Goal: Find specific page/section: Find specific page/section

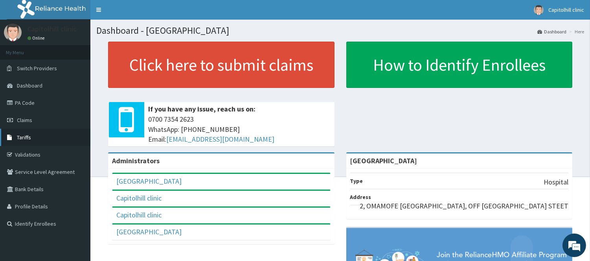
click at [24, 140] on span "Tariffs" at bounding box center [24, 137] width 14 height 7
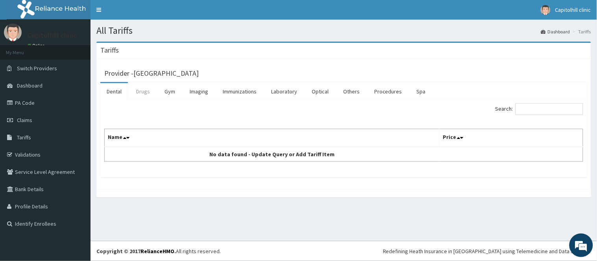
click at [141, 90] on link "Drugs" at bounding box center [143, 91] width 26 height 17
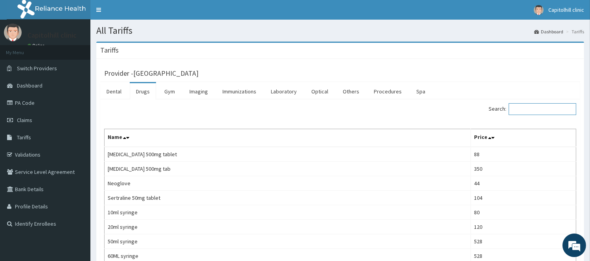
click at [544, 112] on input "Search:" at bounding box center [543, 109] width 68 height 12
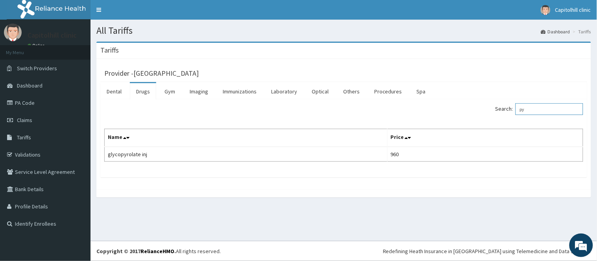
type input "p"
type input "c"
type input "elicori"
click at [31, 103] on link "PA Code" at bounding box center [45, 102] width 90 height 17
